Goal: Information Seeking & Learning: Learn about a topic

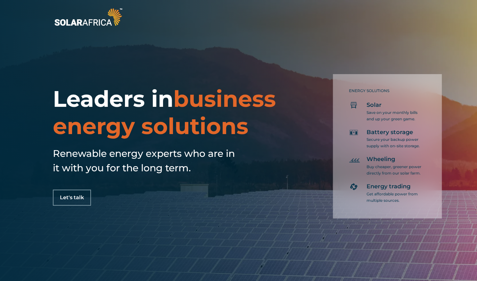
click at [379, 112] on p "Save on your monthly bills and up your green game." at bounding box center [394, 115] width 56 height 13
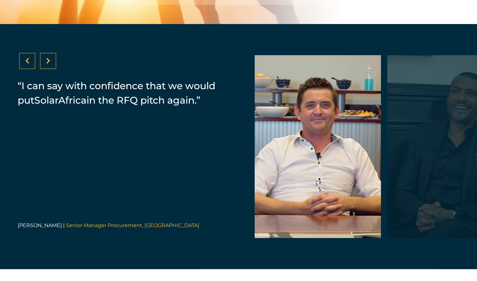
scroll to position [1349, 0]
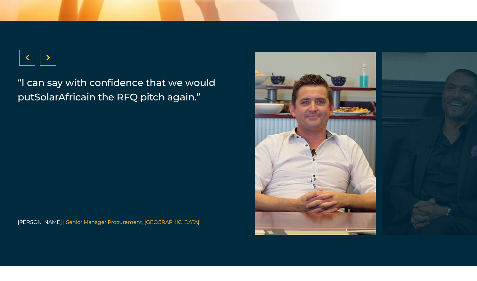
drag, startPoint x: 436, startPoint y: 169, endPoint x: 430, endPoint y: 169, distance: 5.4
click at [430, 169] on div at bounding box center [445, 143] width 126 height 183
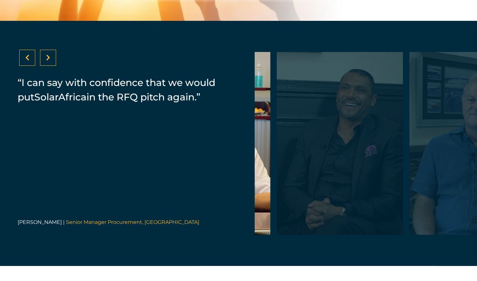
drag, startPoint x: 430, startPoint y: 169, endPoint x: 321, endPoint y: 162, distance: 109.8
click at [321, 162] on div at bounding box center [339, 143] width 126 height 183
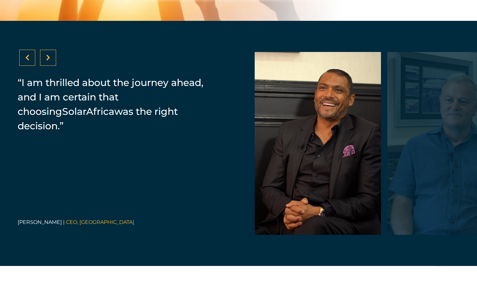
click at [401, 142] on div at bounding box center [450, 143] width 126 height 183
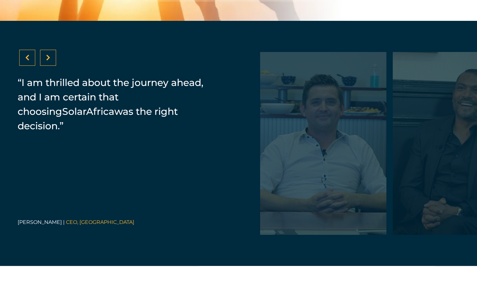
drag, startPoint x: 343, startPoint y: 142, endPoint x: 481, endPoint y: 148, distance: 138.2
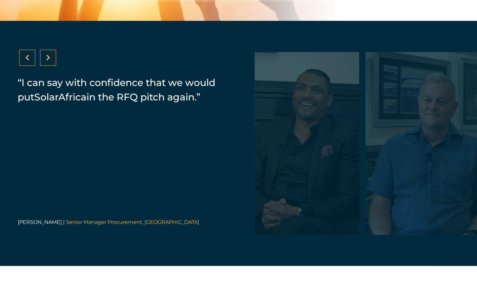
drag, startPoint x: 436, startPoint y: 137, endPoint x: 282, endPoint y: 132, distance: 154.5
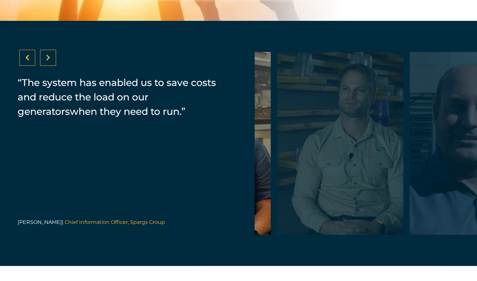
drag, startPoint x: 416, startPoint y: 133, endPoint x: 306, endPoint y: 140, distance: 110.4
click at [306, 140] on div at bounding box center [340, 143] width 126 height 183
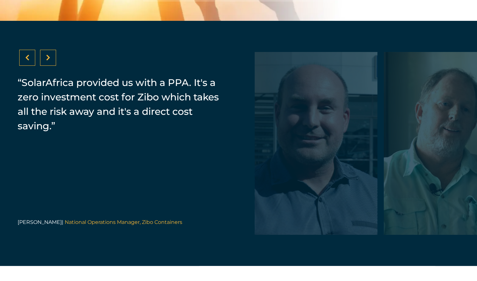
drag, startPoint x: 430, startPoint y: 131, endPoint x: 294, endPoint y: 137, distance: 136.3
click at [294, 137] on div at bounding box center [314, 143] width 126 height 183
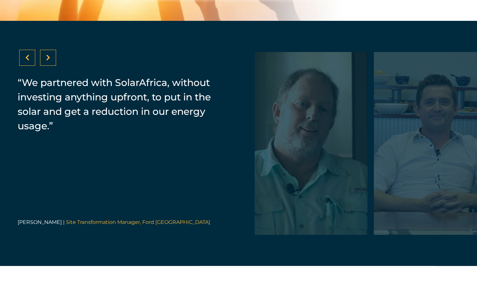
drag, startPoint x: 433, startPoint y: 131, endPoint x: 287, endPoint y: 122, distance: 146.3
click at [287, 122] on div at bounding box center [304, 143] width 126 height 183
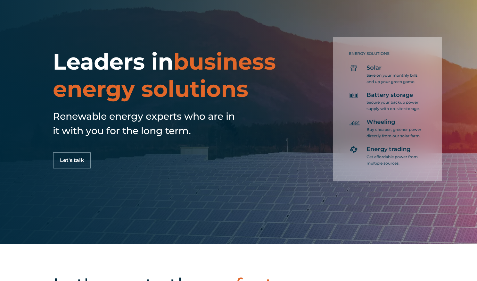
scroll to position [0, 0]
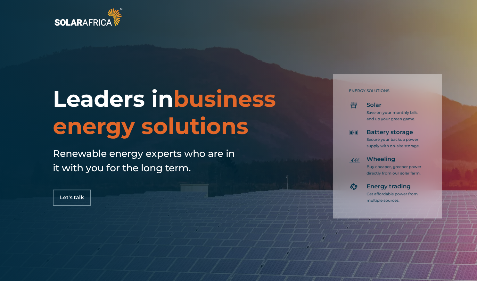
click at [125, 127] on span "business energy solutions" at bounding box center [164, 112] width 223 height 55
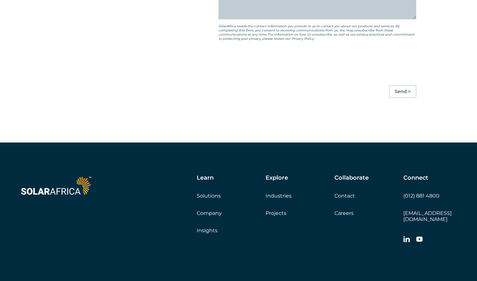
scroll to position [1791, 0]
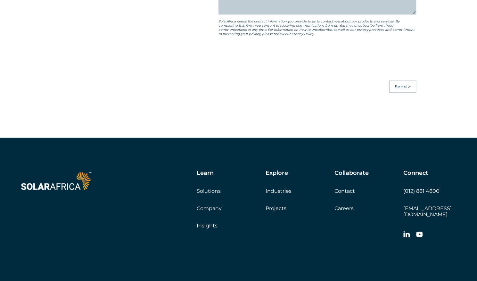
click at [217, 194] on link "Solutions" at bounding box center [209, 191] width 24 height 6
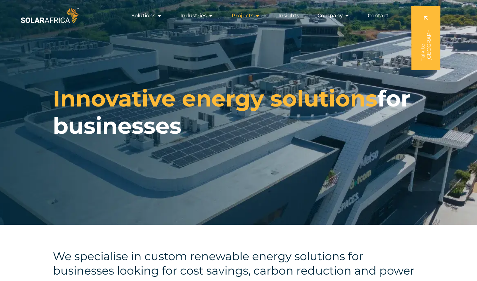
click at [242, 15] on span "Projects" at bounding box center [243, 16] width 22 height 8
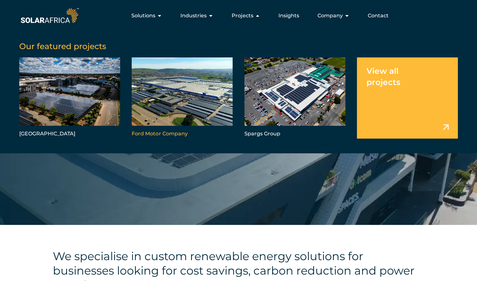
click at [210, 103] on link "Menu" at bounding box center [182, 97] width 101 height 81
click at [207, 94] on link "Menu" at bounding box center [182, 97] width 101 height 81
